Goal: Find specific page/section: Find specific page/section

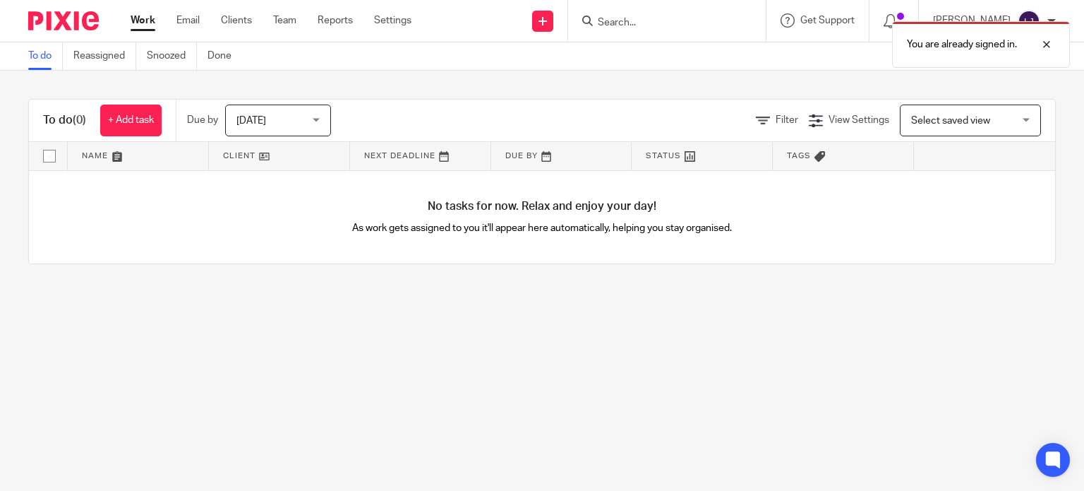
click at [627, 16] on div "You are already signed in." at bounding box center [806, 41] width 528 height 54
click at [640, 32] on div "You are already signed in." at bounding box center [806, 41] width 528 height 54
click at [639, 21] on div "You are already signed in." at bounding box center [806, 41] width 528 height 54
click at [661, 28] on div "You are already signed in." at bounding box center [806, 41] width 528 height 54
click at [663, 22] on div "You are already signed in." at bounding box center [806, 41] width 528 height 54
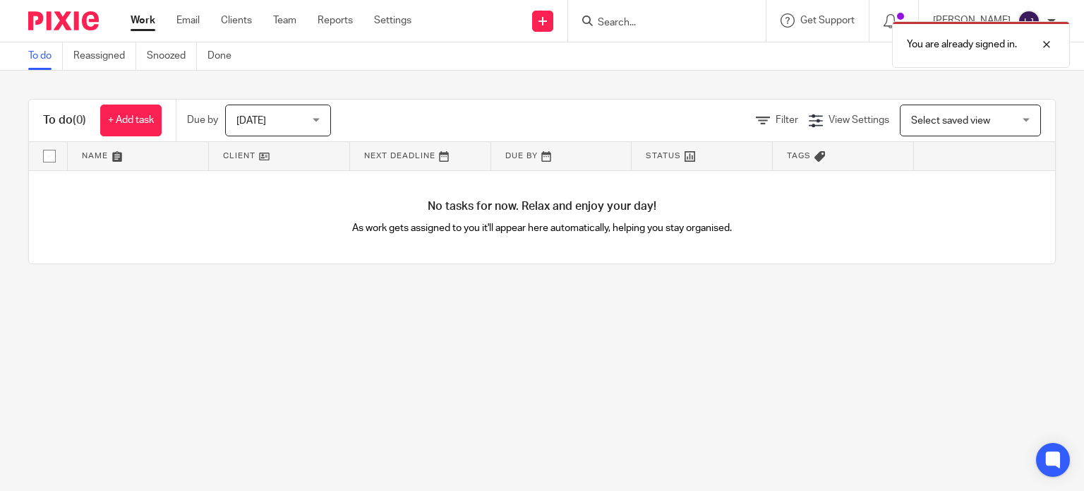
click at [624, 8] on div at bounding box center [667, 21] width 198 height 42
click at [621, 19] on div "You are already signed in." at bounding box center [806, 41] width 528 height 54
click at [607, 23] on div "You are already signed in." at bounding box center [806, 41] width 528 height 54
click at [613, 22] on div "You are already signed in." at bounding box center [806, 41] width 528 height 54
click at [632, 26] on div "You are already signed in." at bounding box center [806, 41] width 528 height 54
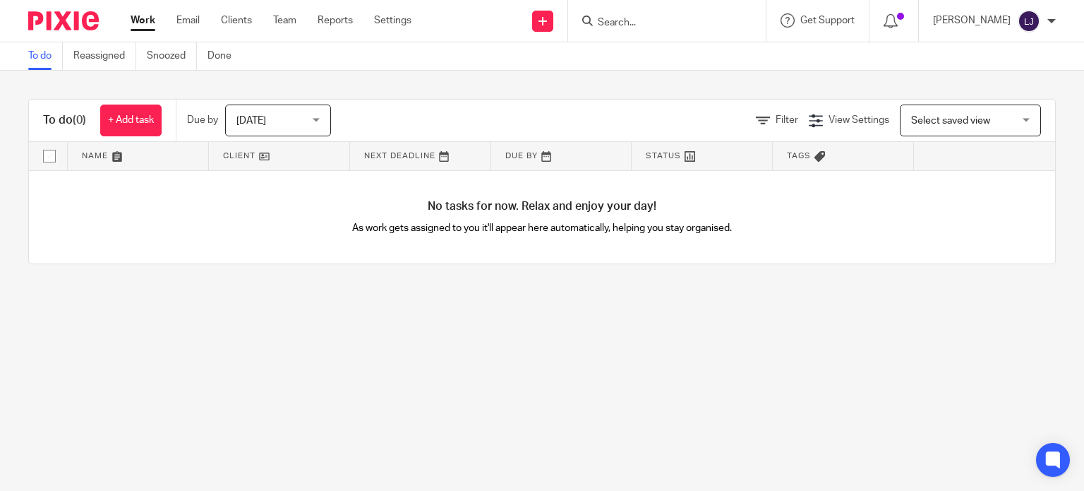
click at [663, 28] on input "Search" at bounding box center [659, 23] width 127 height 13
click at [664, 28] on input "Search" at bounding box center [659, 23] width 127 height 13
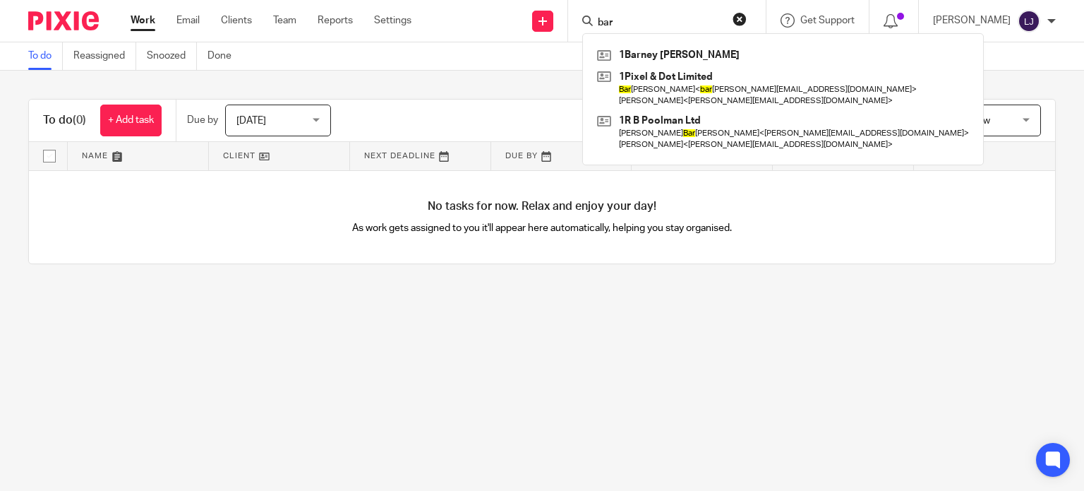
type input "bar"
click at [651, 33] on div "1Barney [PERSON_NAME] 1Pixel & Dot Limited Bar [PERSON_NAME] < bar [EMAIL_ADDRE…" at bounding box center [783, 99] width 402 height 132
drag, startPoint x: 644, startPoint y: 25, endPoint x: 543, endPoint y: 29, distance: 101.0
click at [543, 29] on div "Send new email Create task Add client bar 1Barney [PERSON_NAME] 1Pixel & Dot Li…" at bounding box center [758, 21] width 651 height 42
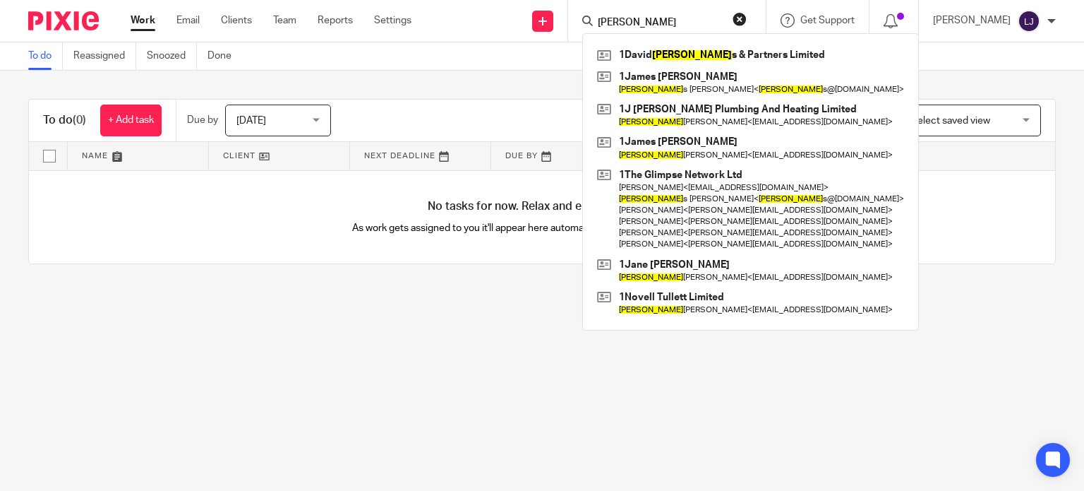
drag, startPoint x: 650, startPoint y: 23, endPoint x: 610, endPoint y: 36, distance: 41.5
click at [610, 30] on div "[PERSON_NAME] 1David [PERSON_NAME] s & Partners Limited 1James [PERSON_NAME] [P…" at bounding box center [664, 21] width 164 height 18
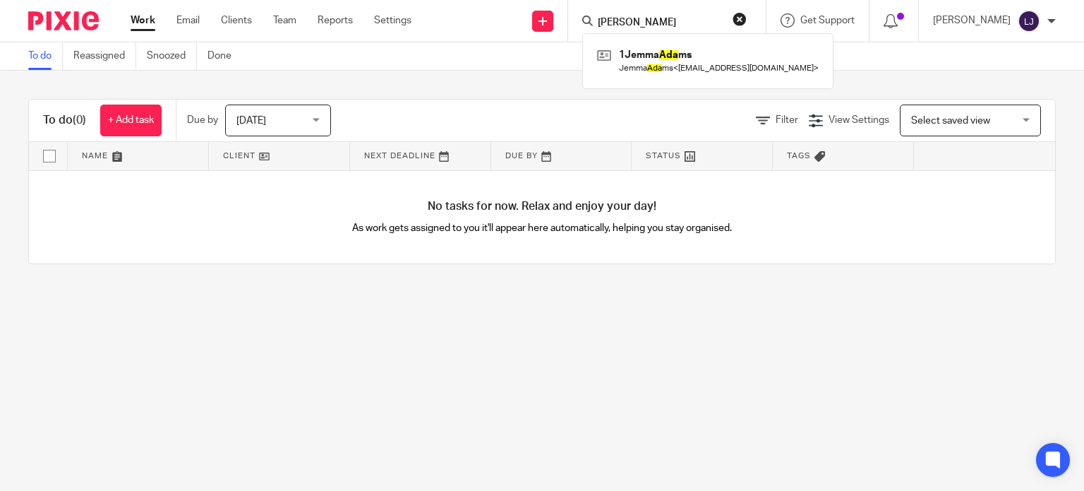
type input "[PERSON_NAME]"
drag, startPoint x: 672, startPoint y: 18, endPoint x: 508, endPoint y: 29, distance: 164.1
click at [508, 29] on div "Send new email Create task Add client [PERSON_NAME] 1Jemma [PERSON_NAME] [PERSO…" at bounding box center [758, 21] width 651 height 42
type input "t"
type input "[PERSON_NAME]"
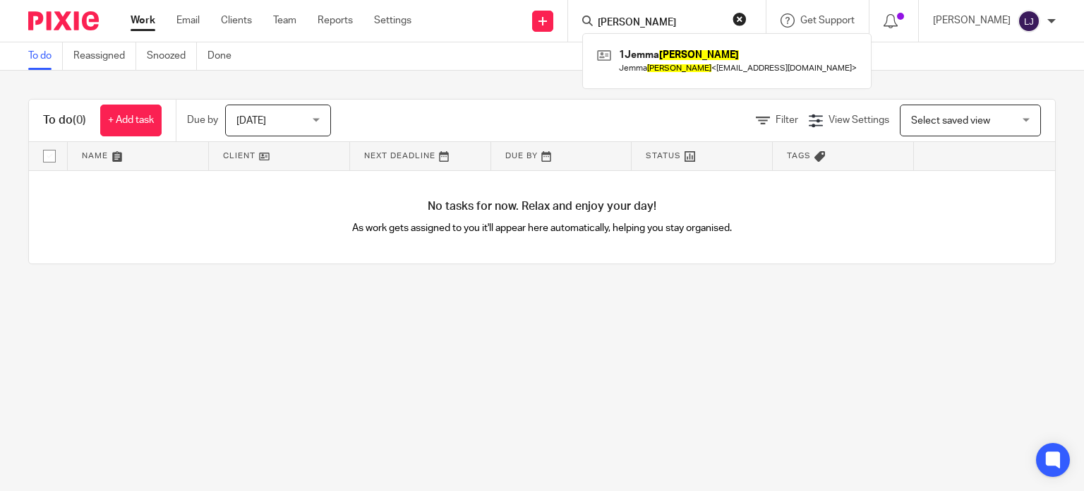
click button "submit" at bounding box center [0, 0] width 0 height 0
